Goal: Task Accomplishment & Management: Manage account settings

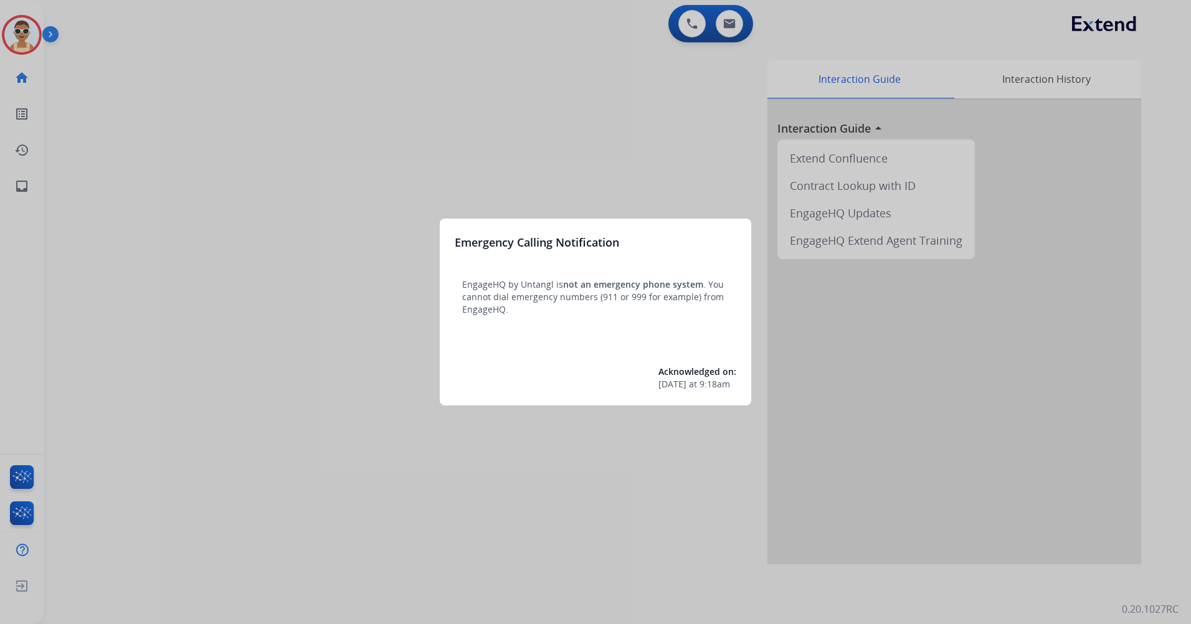
click at [338, 105] on div at bounding box center [595, 312] width 1191 height 624
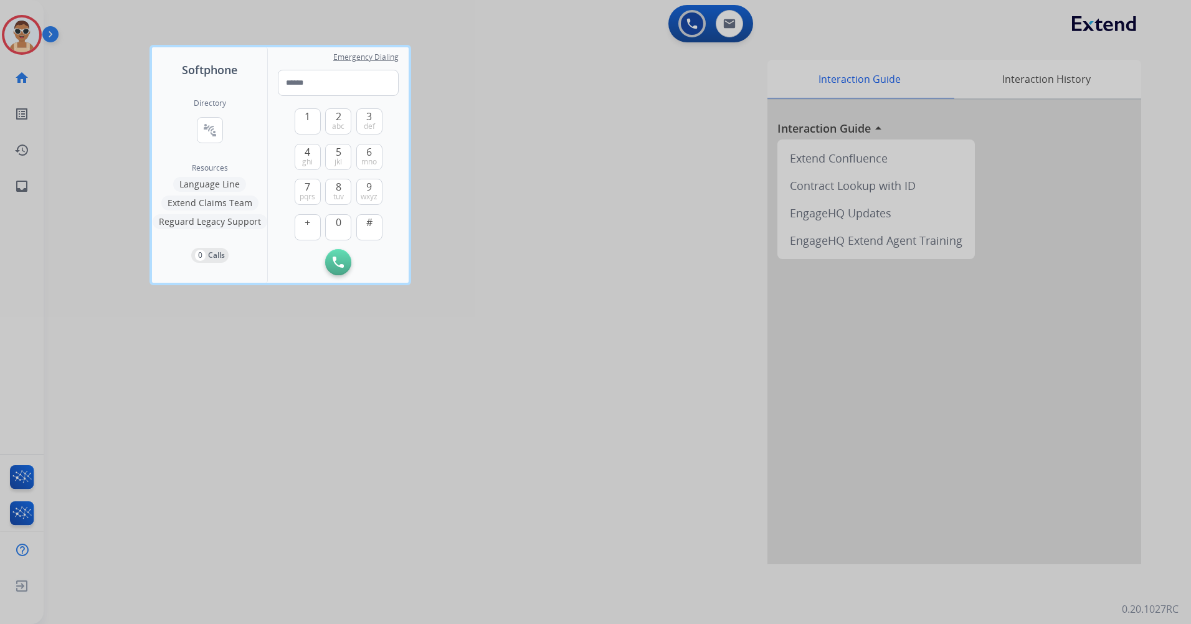
click at [301, 502] on div at bounding box center [595, 312] width 1191 height 624
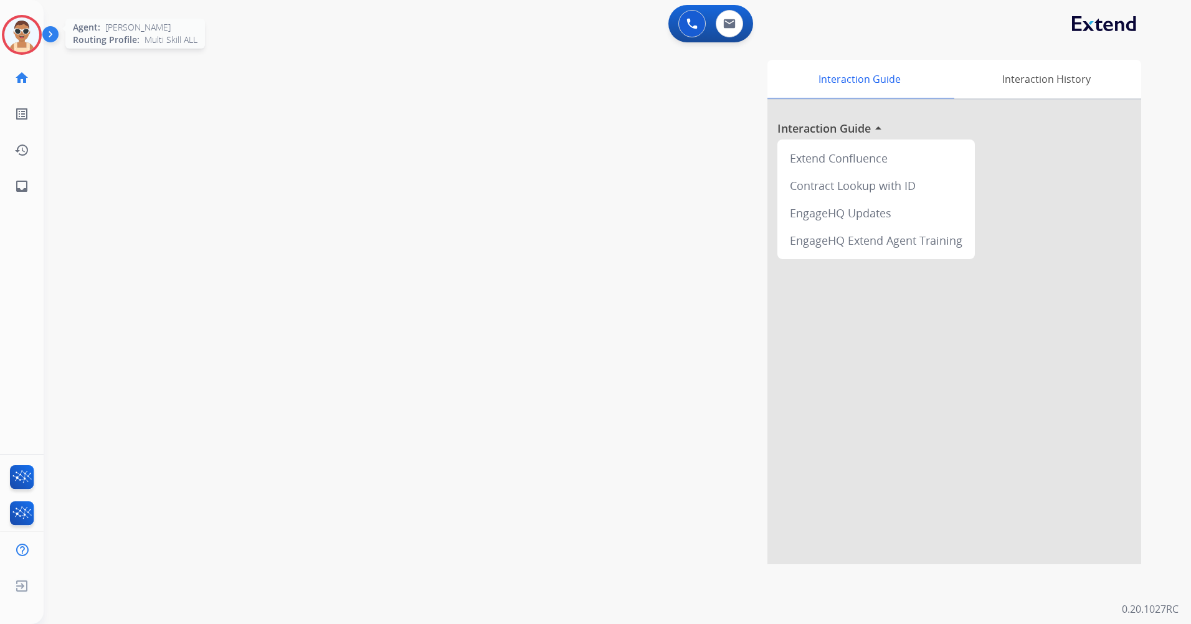
click at [12, 45] on img at bounding box center [21, 34] width 35 height 35
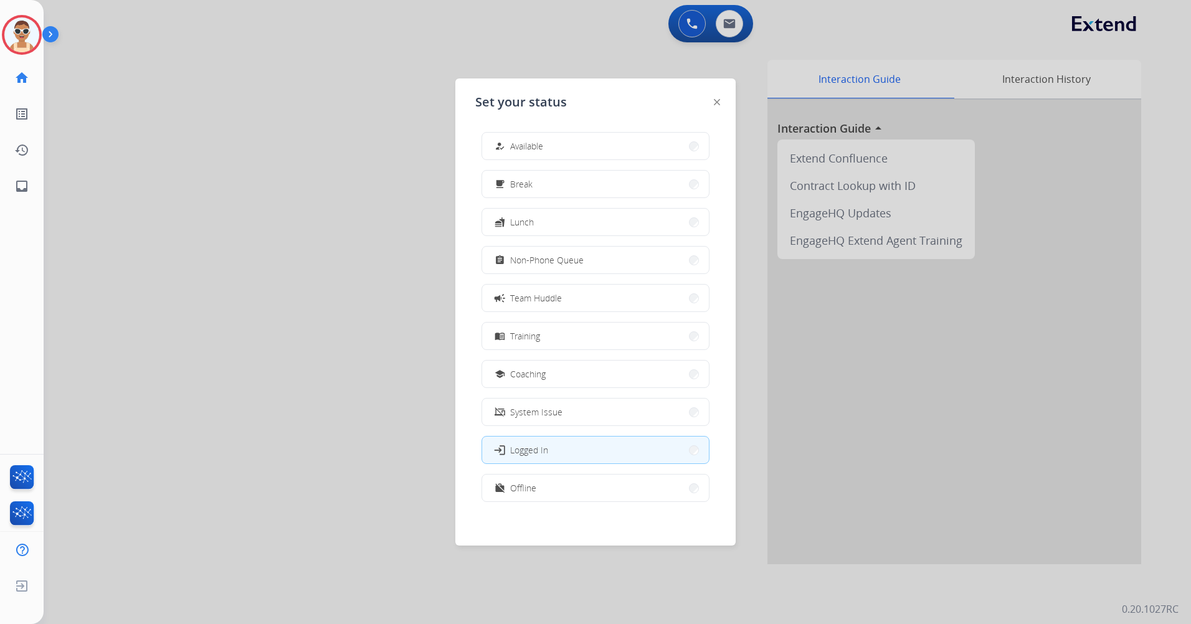
drag, startPoint x: 595, startPoint y: 490, endPoint x: 840, endPoint y: 272, distance: 327.4
click at [595, 489] on button "work_off Offline" at bounding box center [595, 488] width 227 height 27
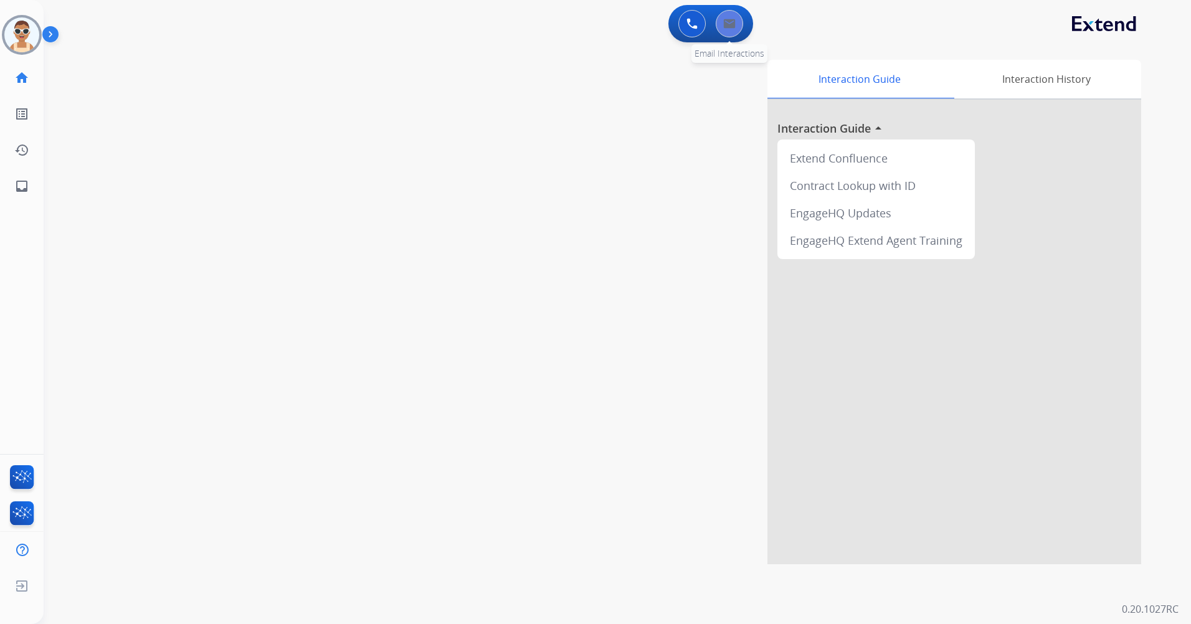
click at [730, 23] on img at bounding box center [729, 24] width 12 height 10
select select "**********"
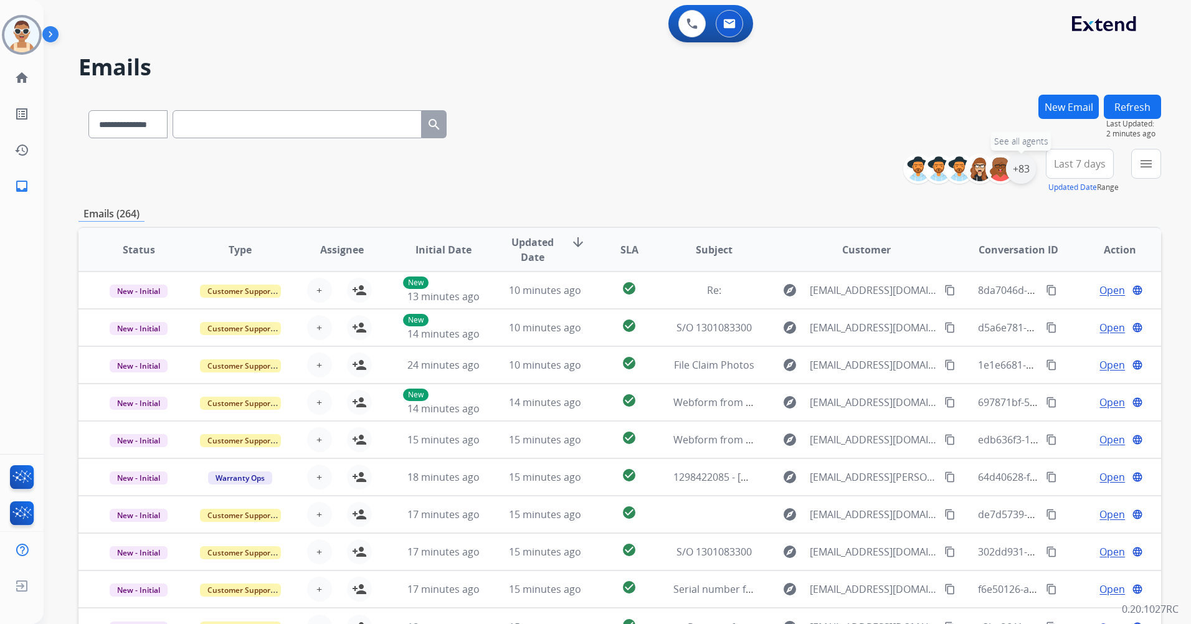
click at [1028, 163] on div "+83" at bounding box center [1021, 169] width 30 height 30
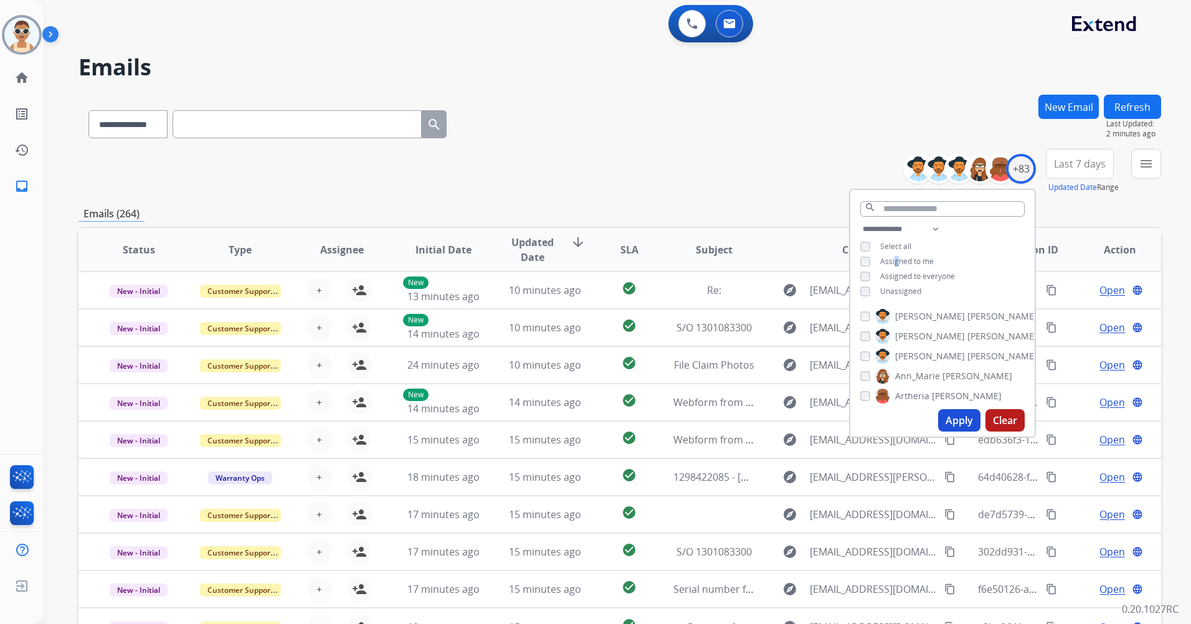
click at [894, 259] on span "Assigned to me" at bounding box center [907, 261] width 54 height 11
drag, startPoint x: 954, startPoint y: 420, endPoint x: 675, endPoint y: 326, distance: 294.2
click at [954, 420] on button "Apply" at bounding box center [959, 420] width 42 height 22
click at [1069, 165] on span "Last 7 days" at bounding box center [1080, 163] width 52 height 5
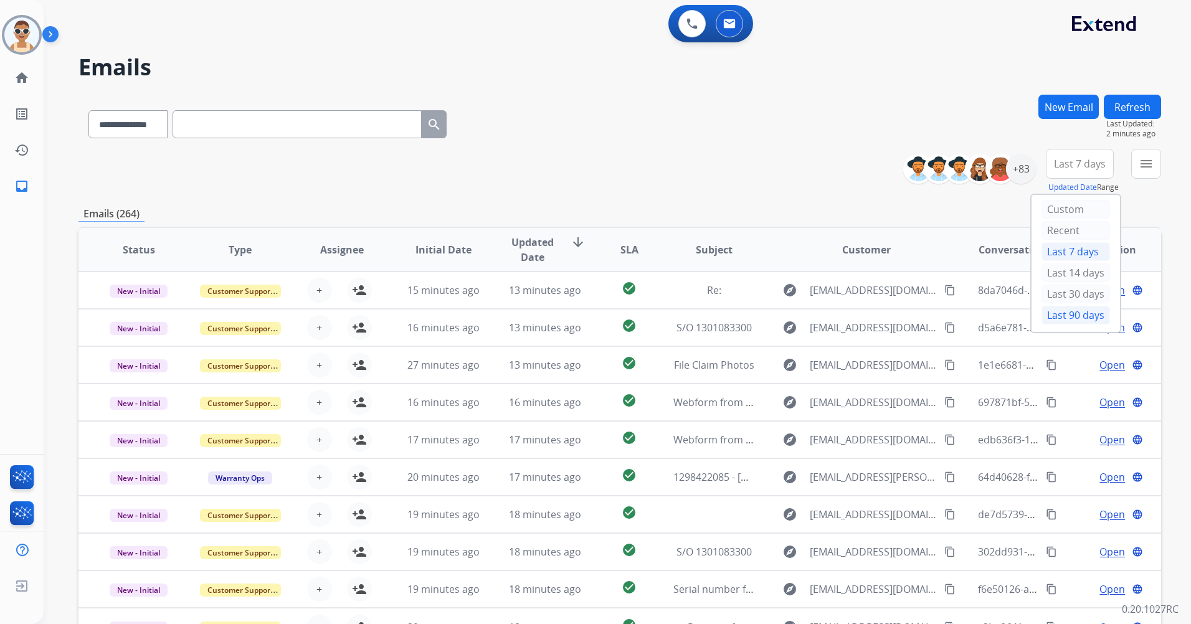
click at [1072, 317] on div "Last 90 days" at bounding box center [1075, 315] width 69 height 19
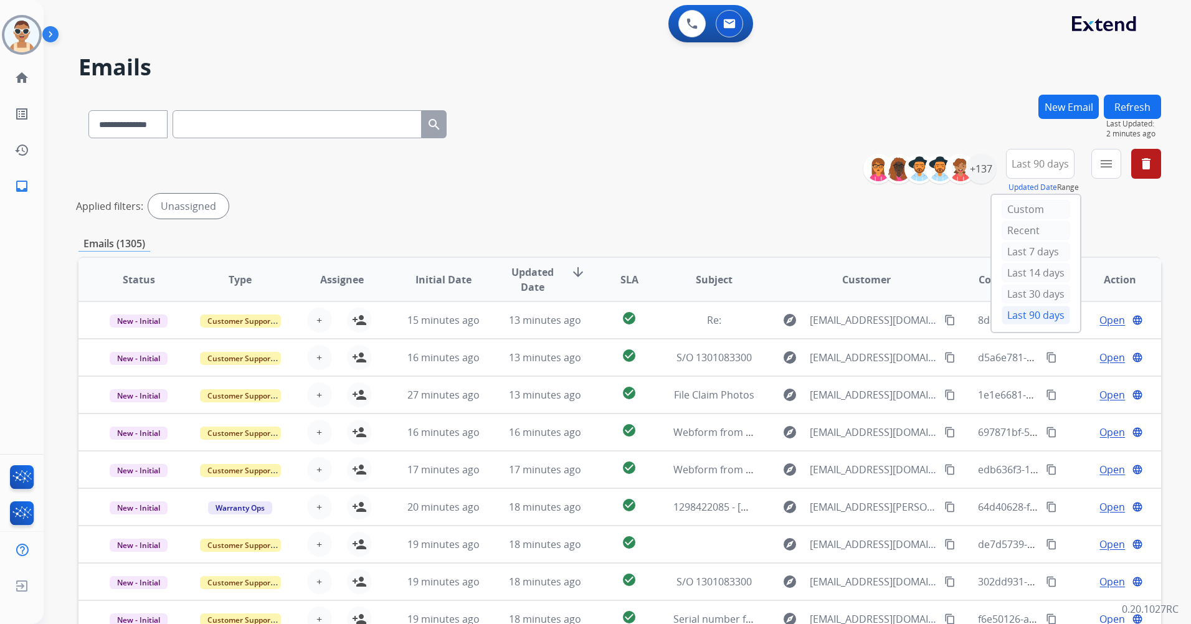
click at [1122, 163] on div "**********" at bounding box center [1017, 171] width 288 height 45
click at [1109, 164] on mat-icon "menu" at bounding box center [1106, 163] width 15 height 15
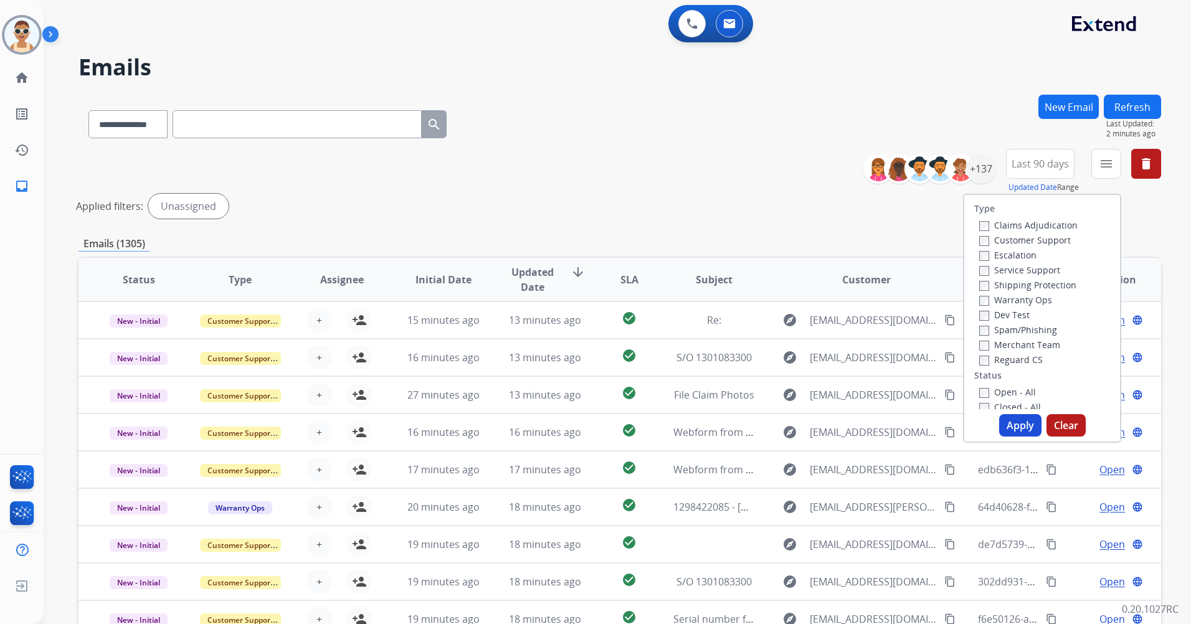
click at [1059, 240] on label "Customer Support" at bounding box center [1025, 240] width 92 height 12
click at [1049, 286] on label "Shipping Protection" at bounding box center [1027, 285] width 97 height 12
click at [1030, 361] on label "Reguard CS" at bounding box center [1011, 360] width 64 height 12
click at [1013, 393] on label "Open - All" at bounding box center [1007, 392] width 57 height 12
click at [1016, 399] on div "Open - All" at bounding box center [1044, 391] width 131 height 15
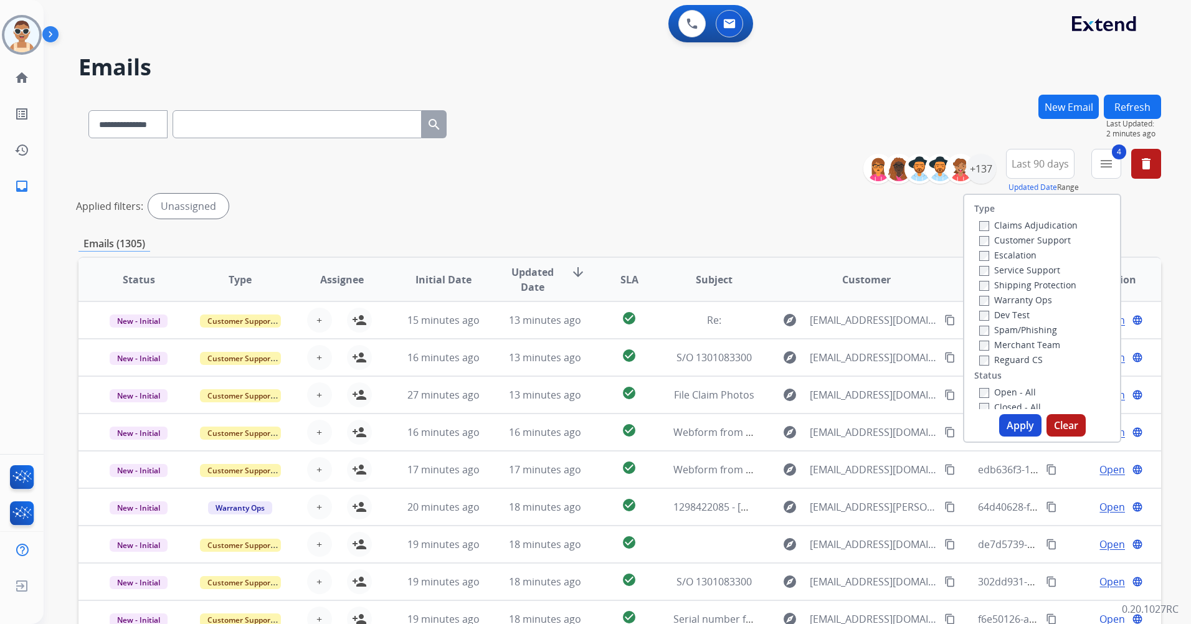
click at [1011, 390] on label "Open - All" at bounding box center [1007, 392] width 57 height 12
click at [1015, 235] on label "New - Initial" at bounding box center [1011, 235] width 65 height 12
click at [1013, 420] on button "Apply" at bounding box center [1020, 425] width 42 height 22
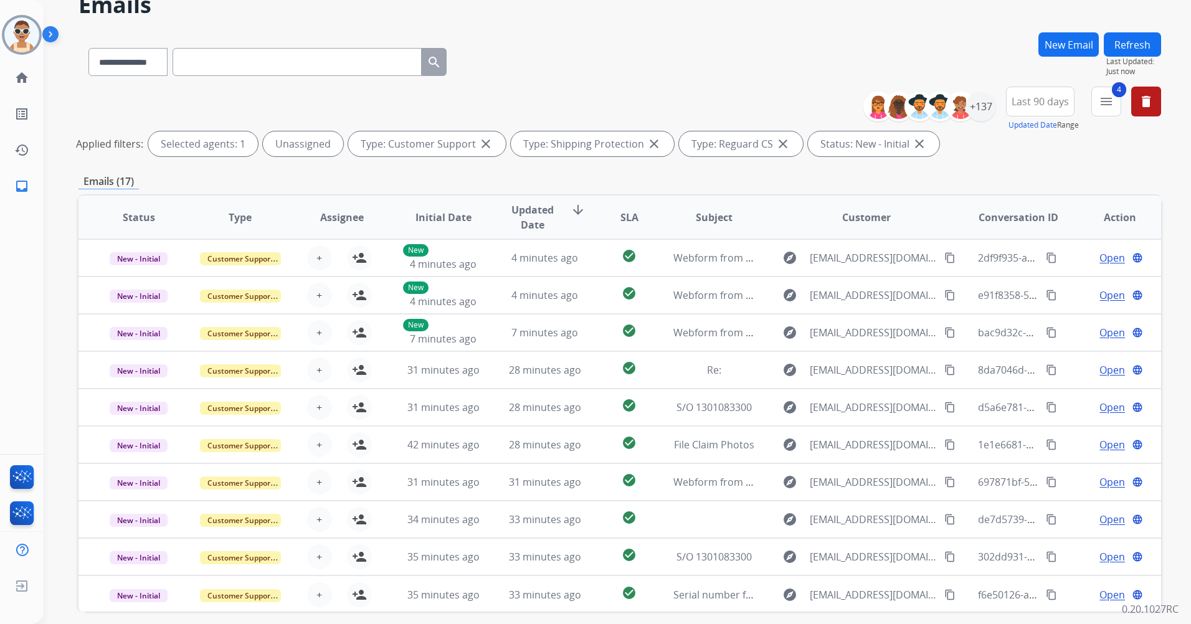
scroll to position [0, 0]
